Goal: Task Accomplishment & Management: Use online tool/utility

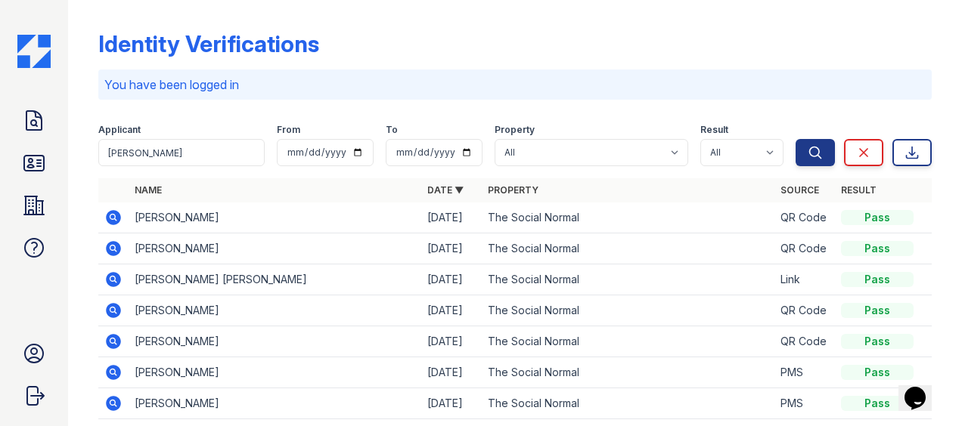
type input "[PERSON_NAME]"
click at [795, 139] on button "Search" at bounding box center [814, 152] width 39 height 27
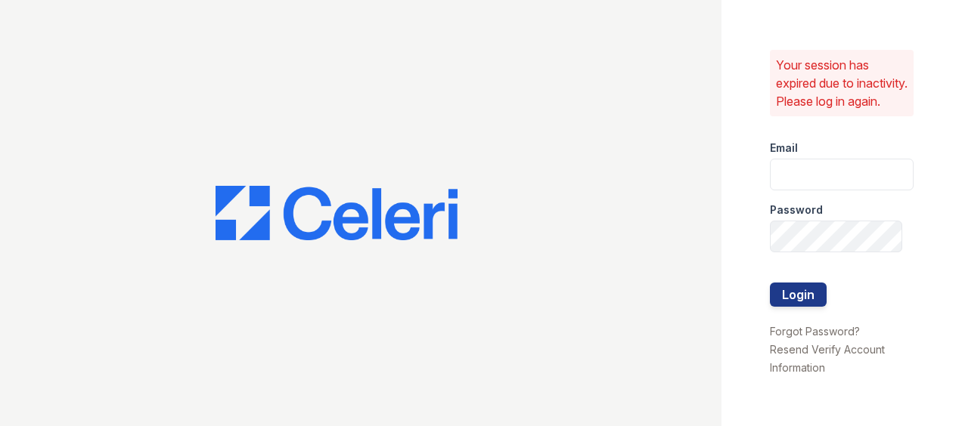
type input "[EMAIL_ADDRESS][DOMAIN_NAME]"
click at [803, 292] on button "Login" at bounding box center [798, 295] width 57 height 24
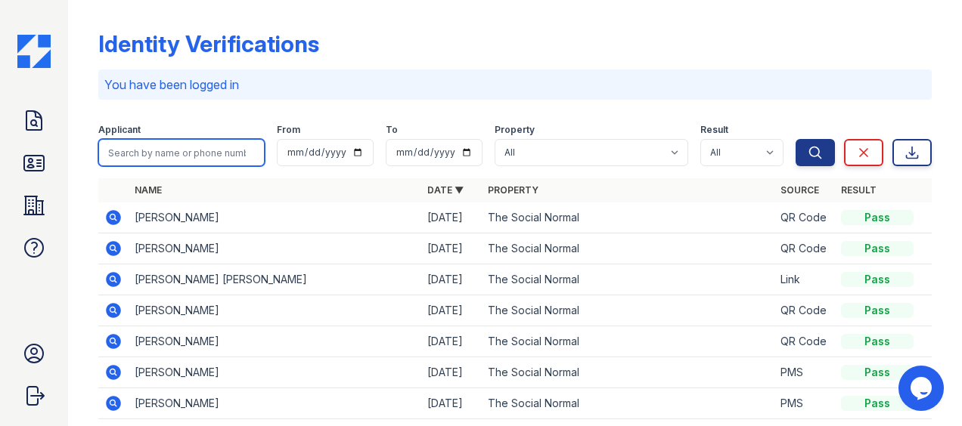
click at [204, 162] on input "search" at bounding box center [181, 152] width 166 height 27
type input "[PERSON_NAME]"
click at [795, 139] on button "Search" at bounding box center [814, 152] width 39 height 27
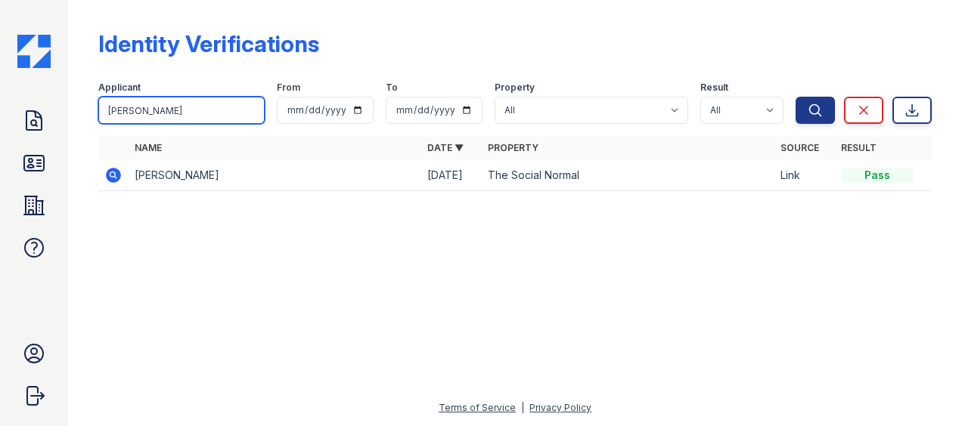
click at [250, 107] on input "[PERSON_NAME]" at bounding box center [181, 110] width 166 height 27
click at [795, 97] on button "Search" at bounding box center [814, 110] width 39 height 27
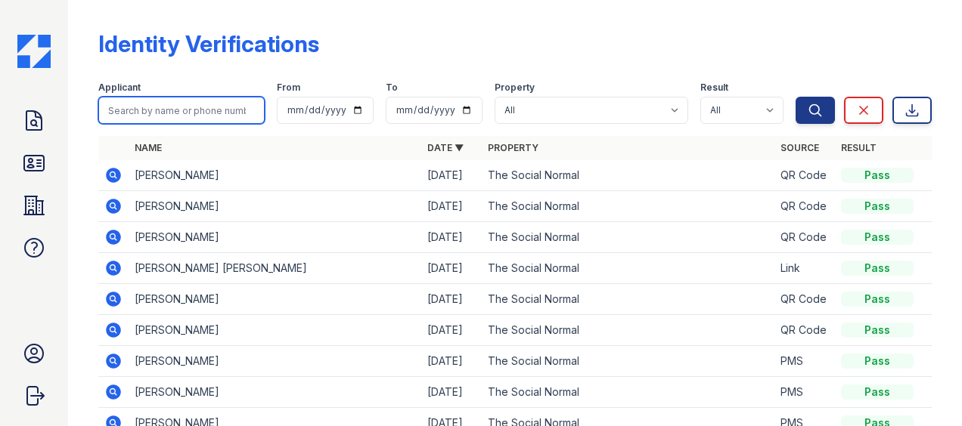
click at [183, 109] on input "search" at bounding box center [181, 110] width 166 height 27
